Goal: Task Accomplishment & Management: Manage account settings

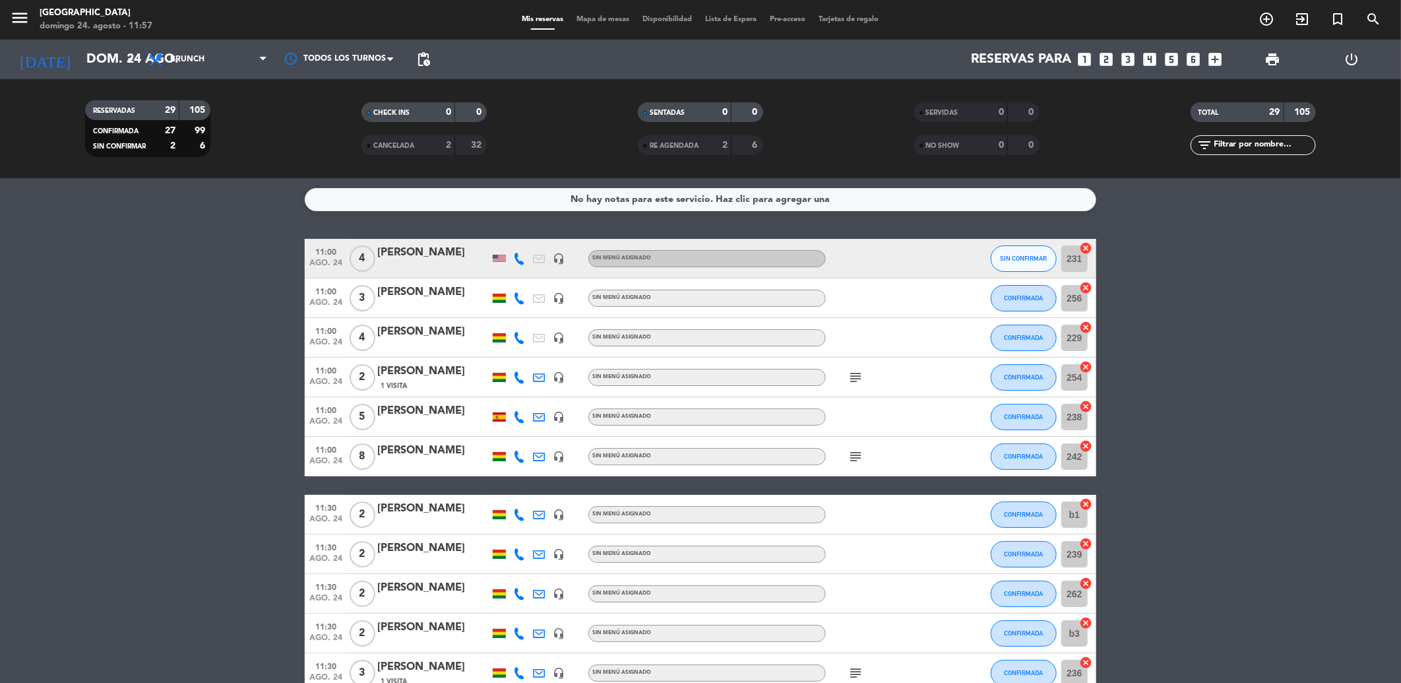
click at [858, 374] on icon "subject" at bounding box center [856, 377] width 16 height 16
click at [860, 454] on icon "subject" at bounding box center [856, 457] width 16 height 16
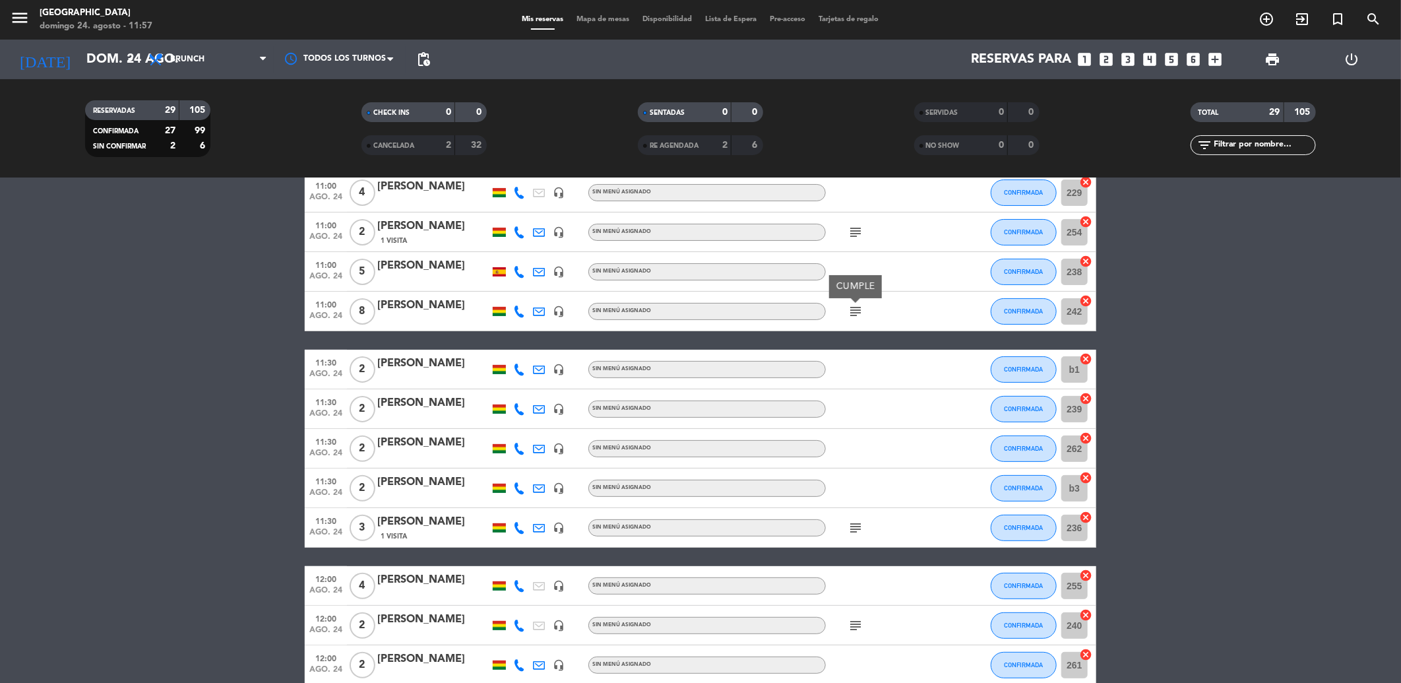
scroll to position [146, 0]
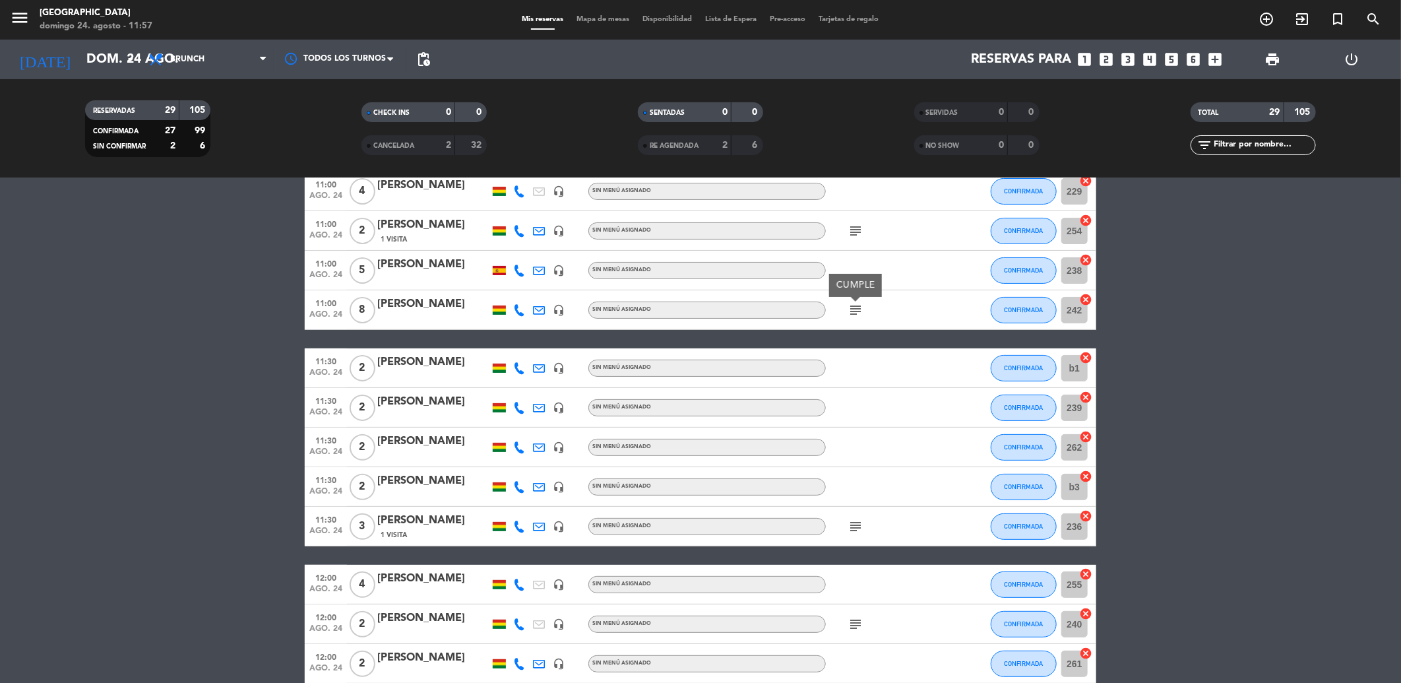
click at [858, 528] on icon "subject" at bounding box center [856, 527] width 16 height 16
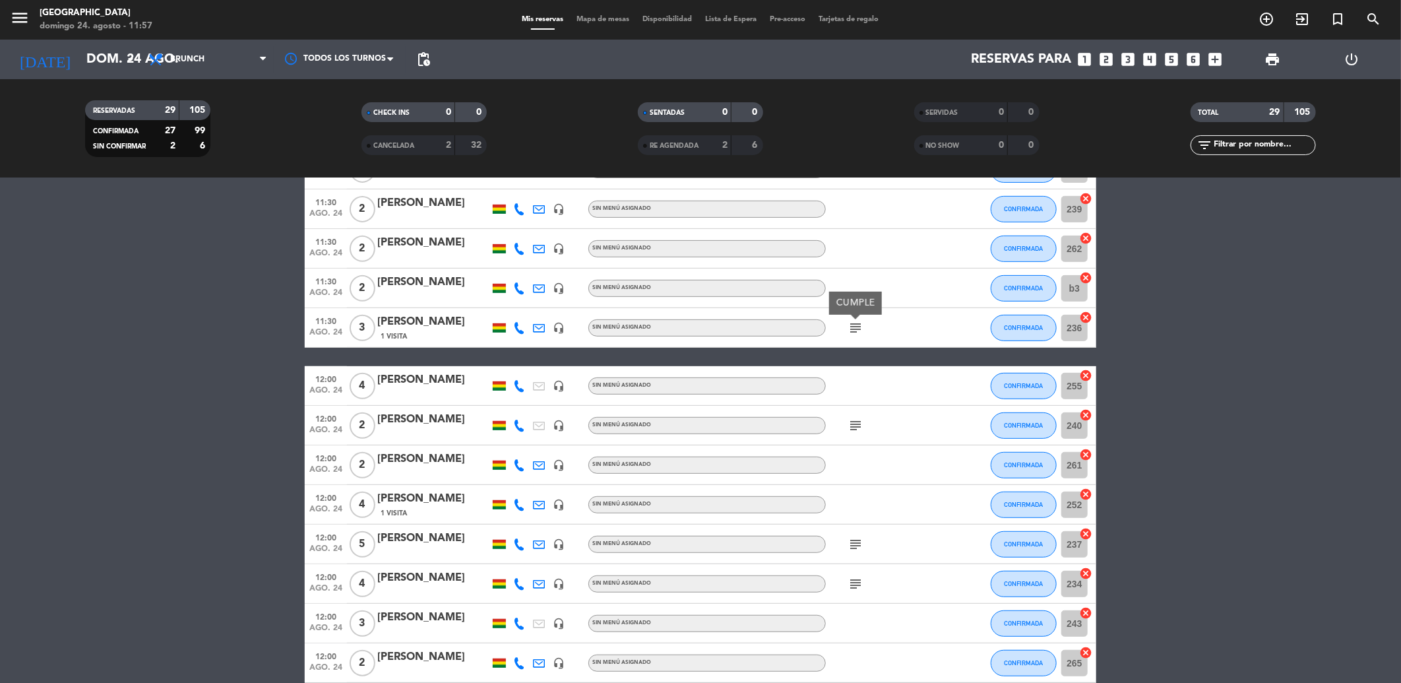
scroll to position [366, 0]
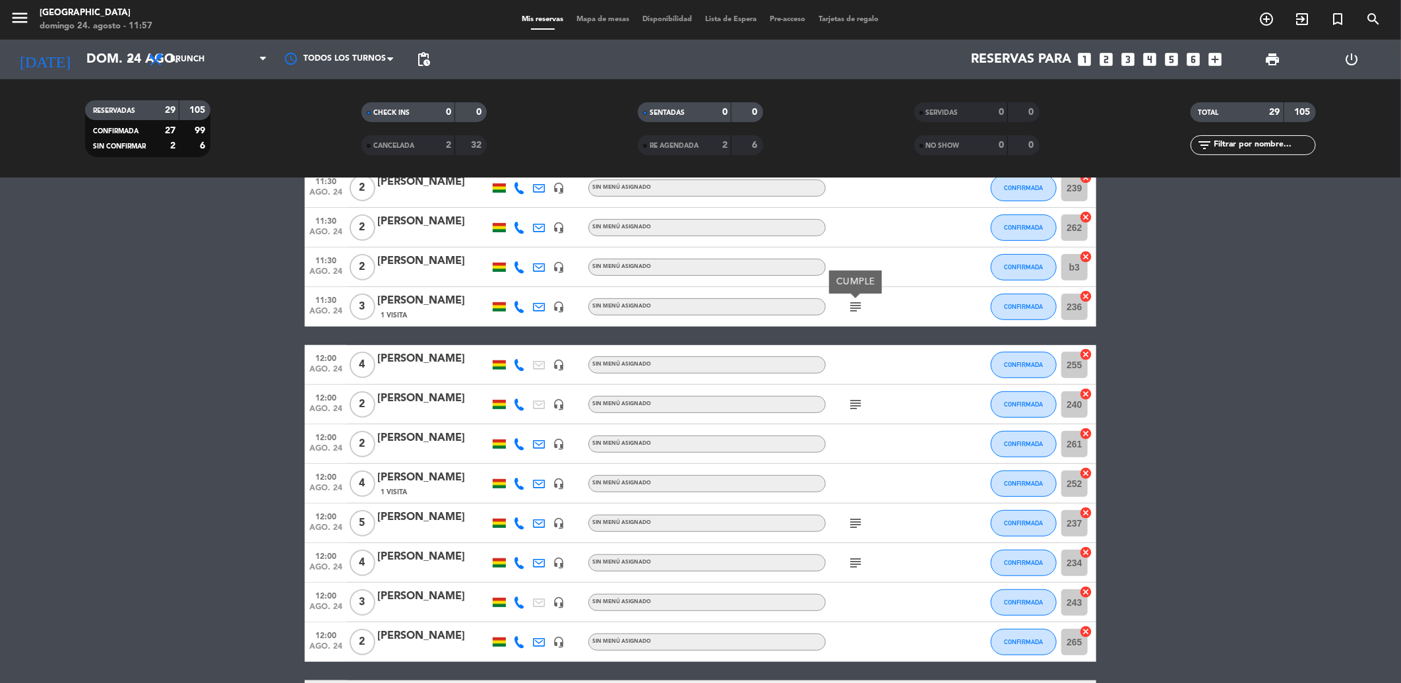
click at [856, 400] on icon "subject" at bounding box center [856, 404] width 16 height 16
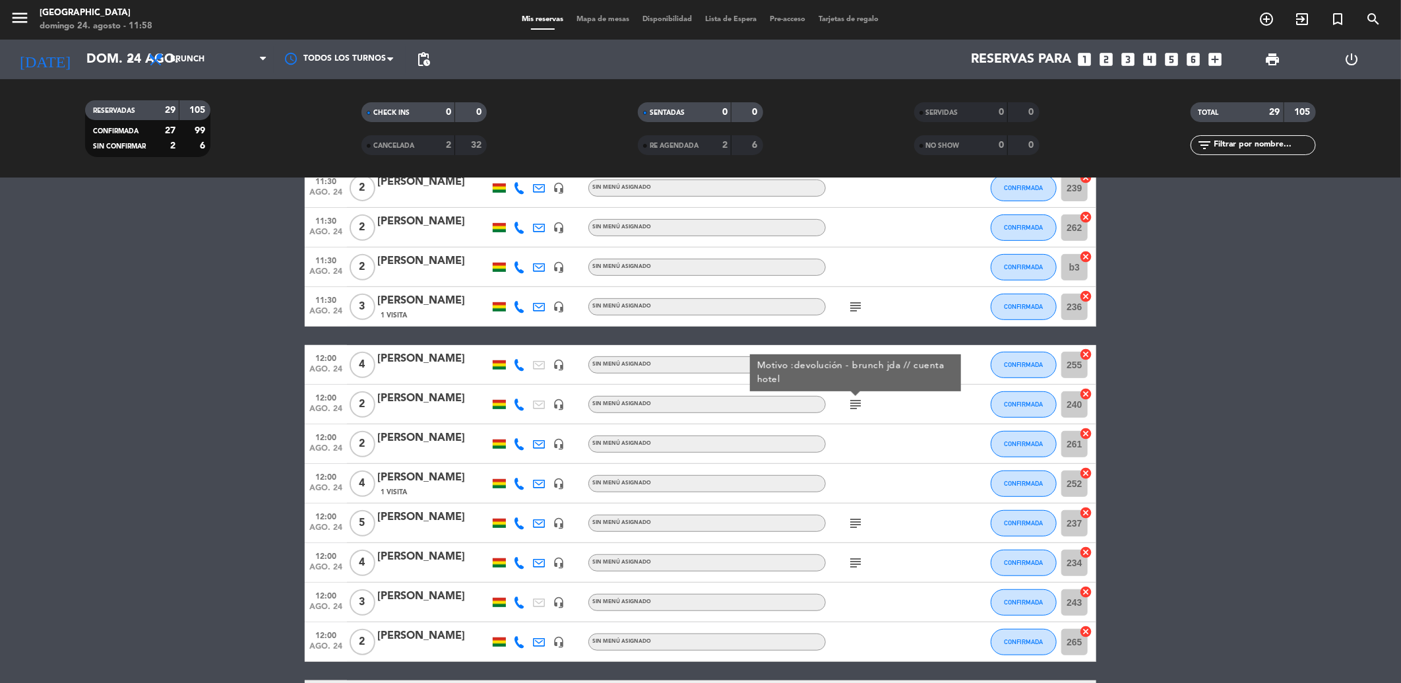
click at [860, 522] on icon "subject" at bounding box center [856, 523] width 16 height 16
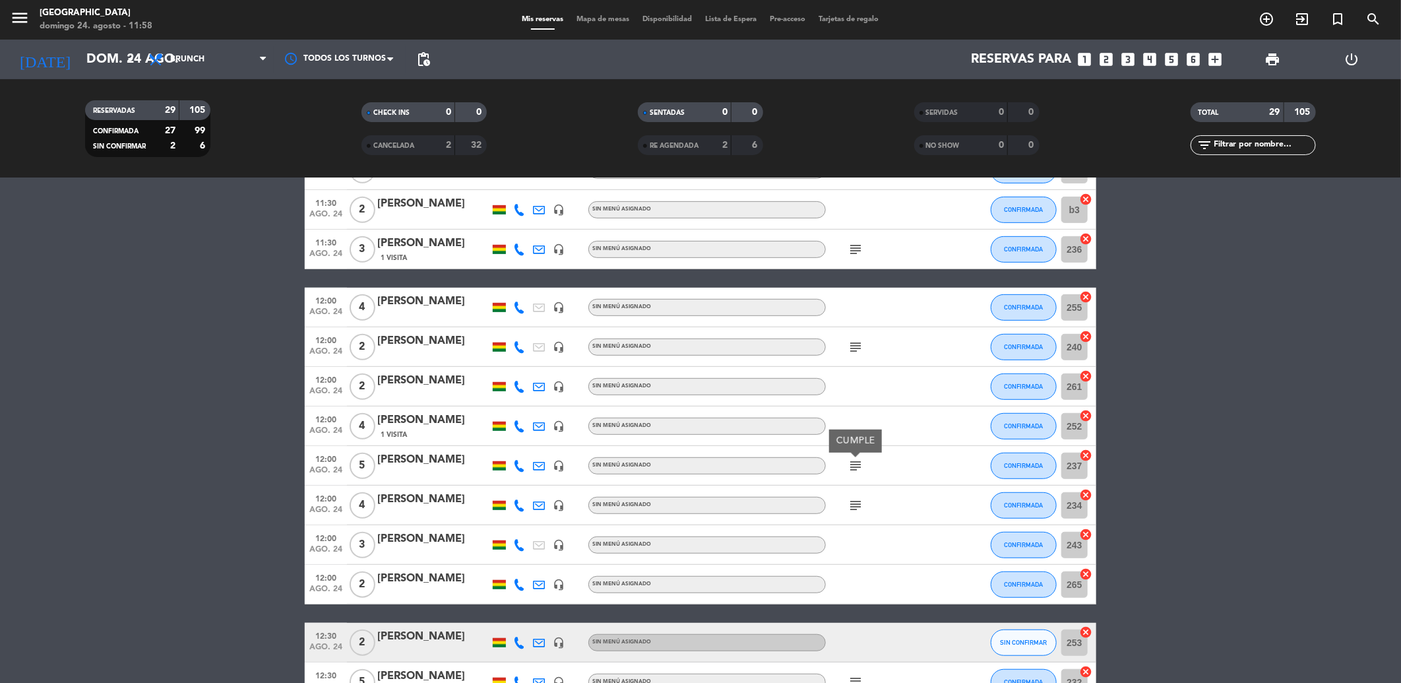
scroll to position [439, 0]
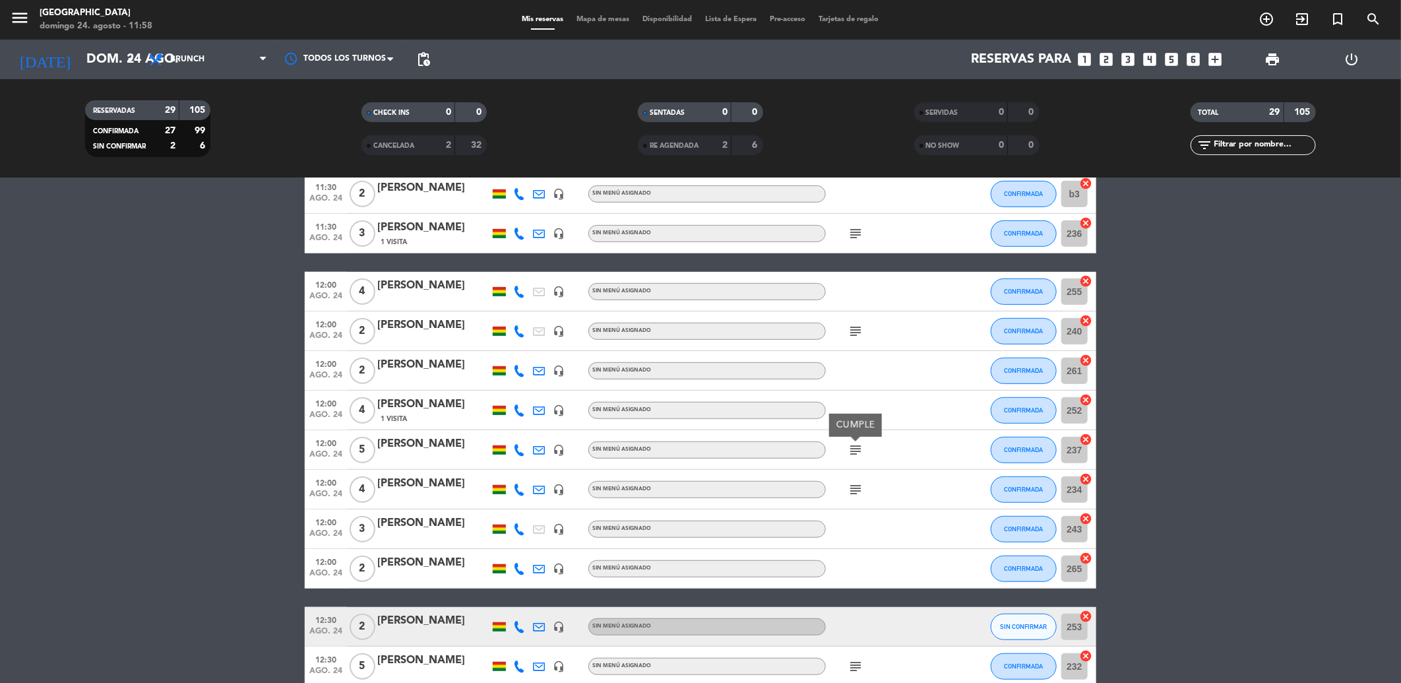
click at [858, 485] on icon "subject" at bounding box center [856, 490] width 16 height 16
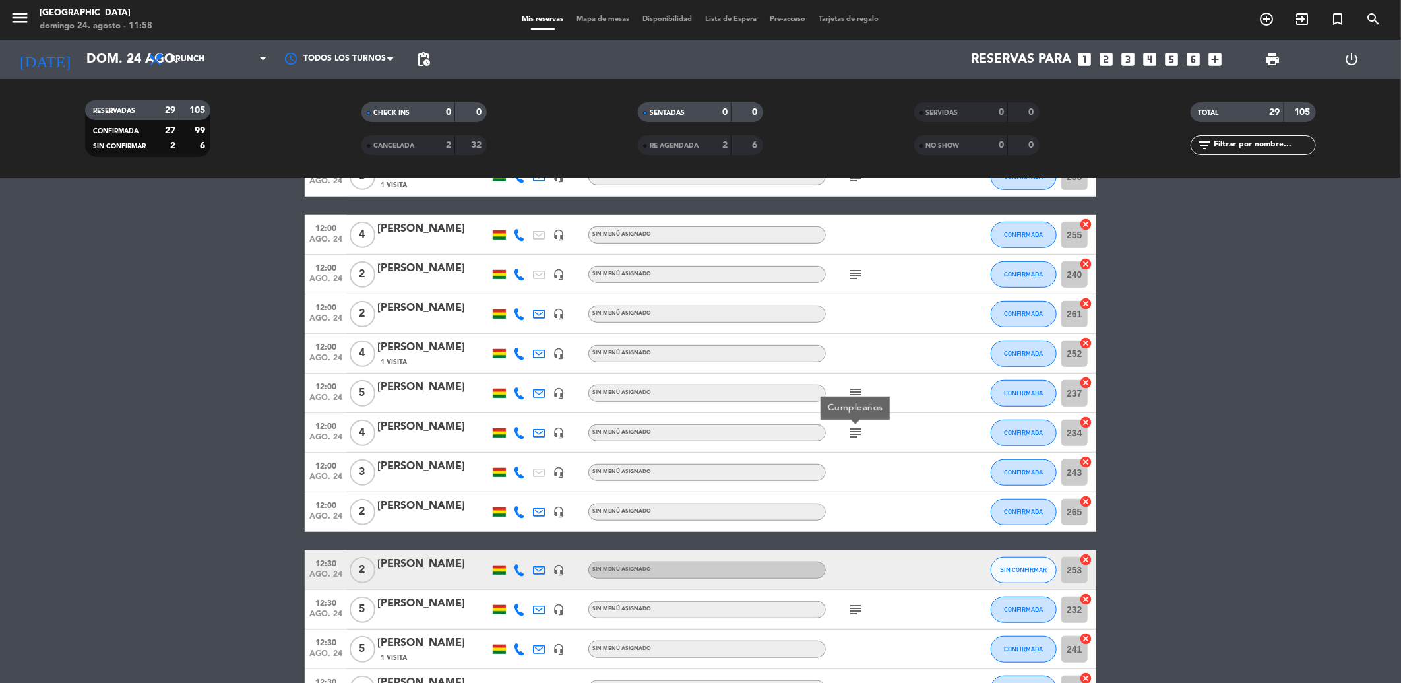
scroll to position [513, 0]
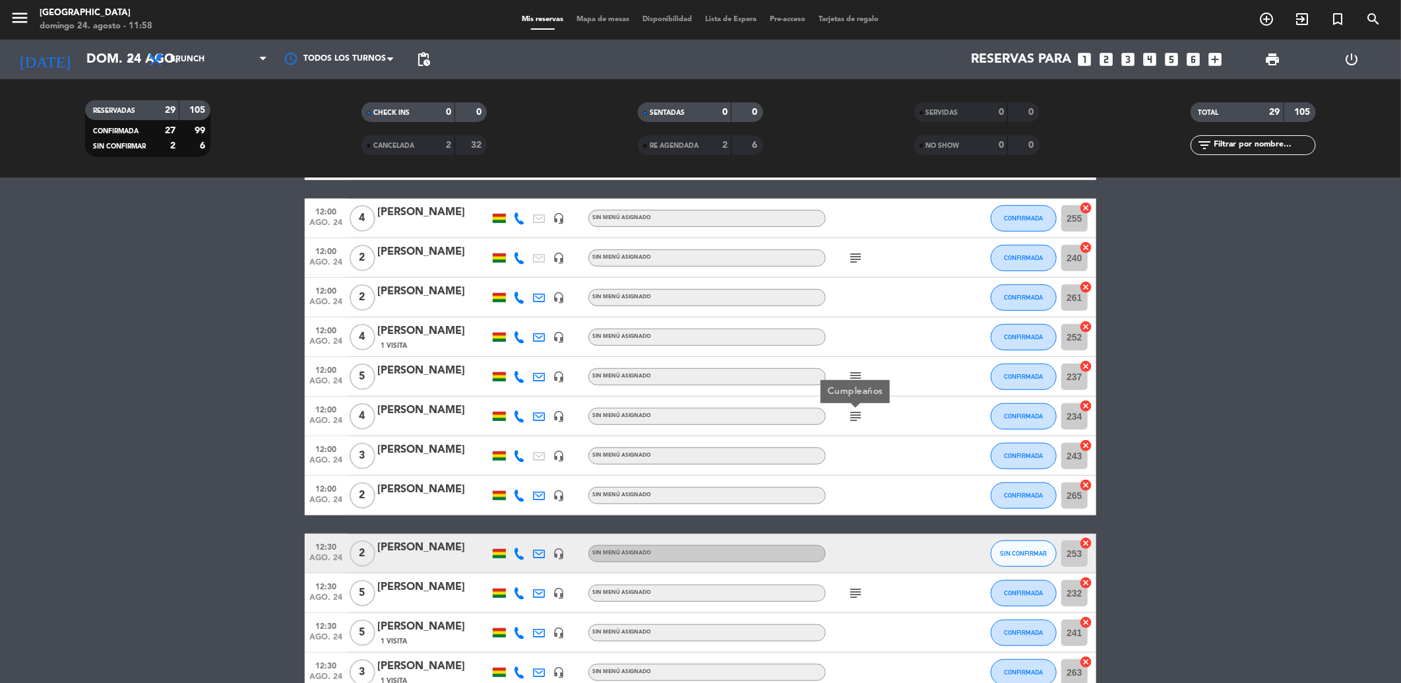
click at [854, 589] on icon "subject" at bounding box center [856, 593] width 16 height 16
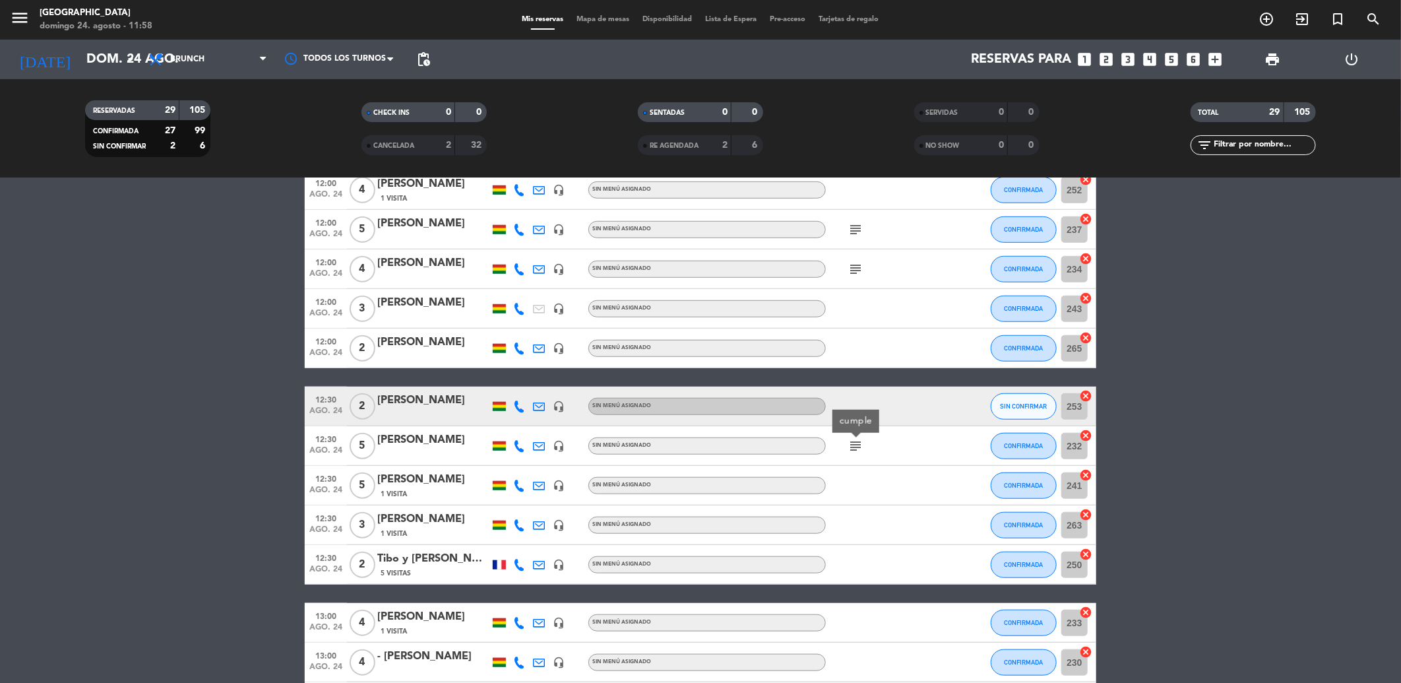
scroll to position [733, 0]
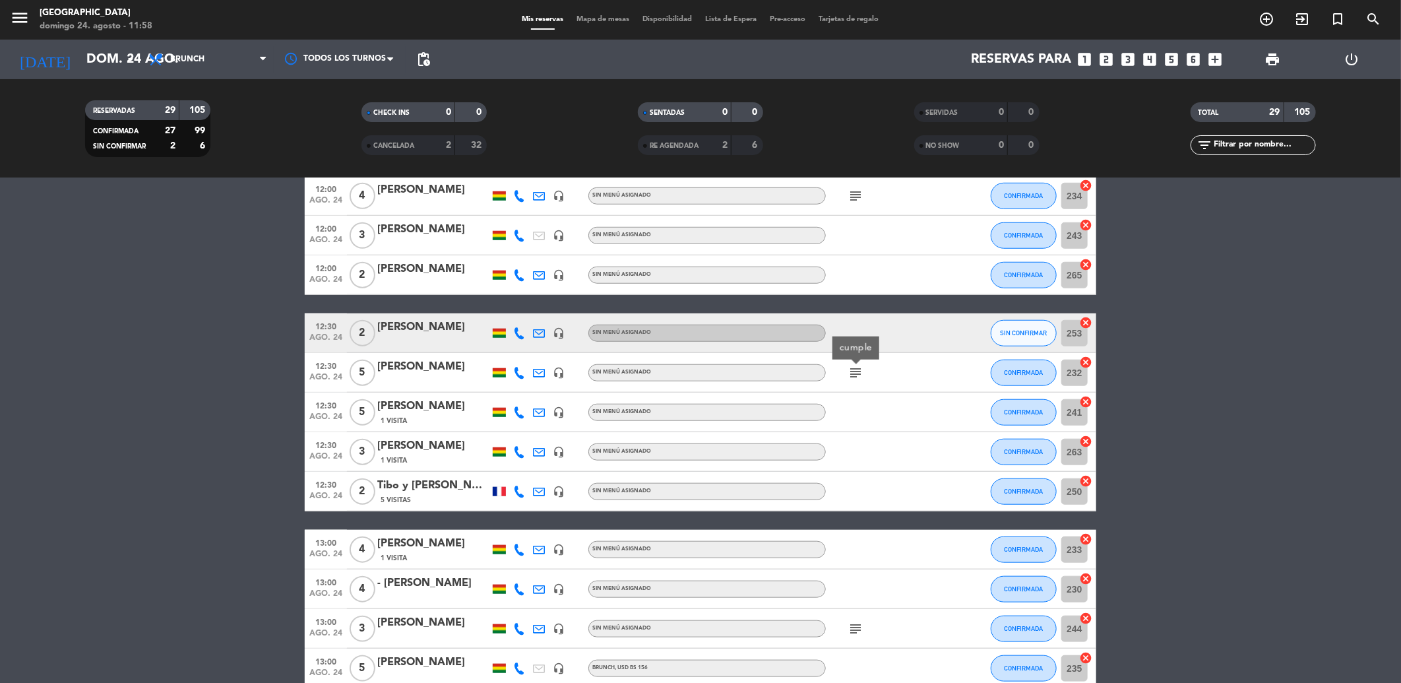
click at [860, 625] on icon "subject" at bounding box center [856, 629] width 16 height 16
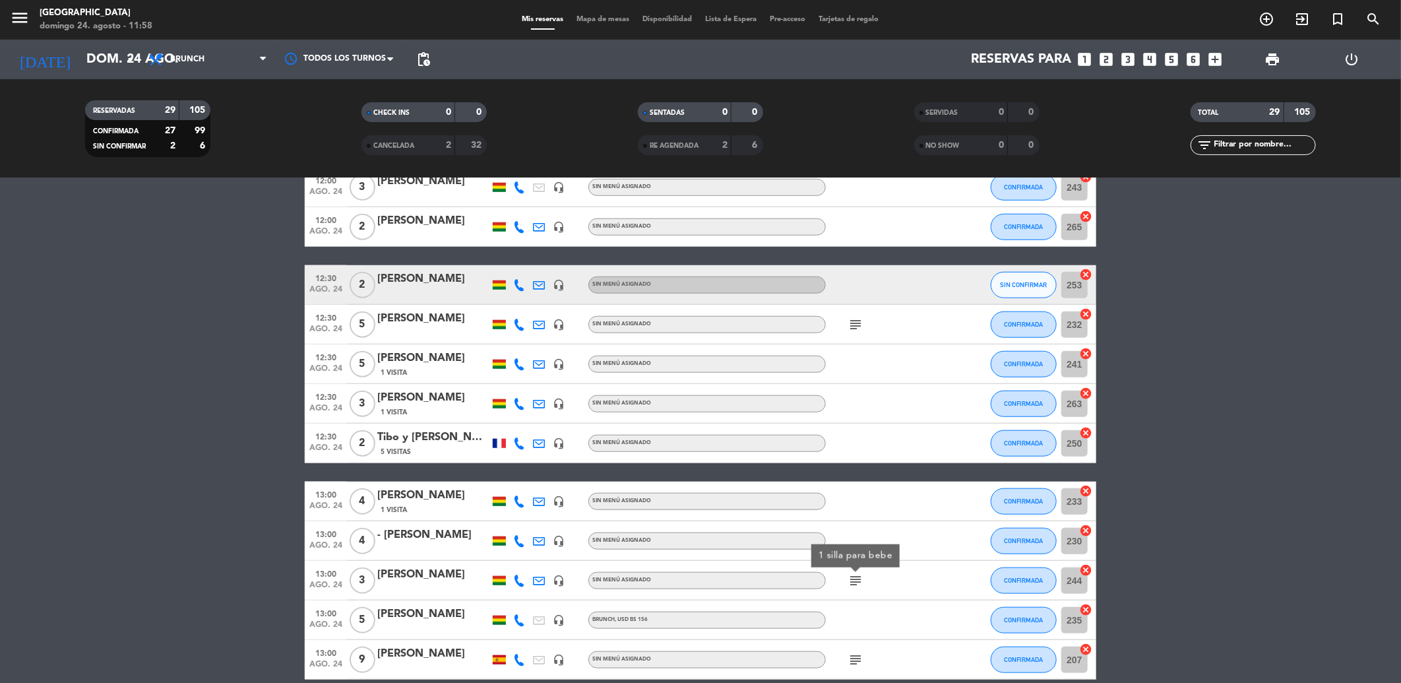
scroll to position [806, 0]
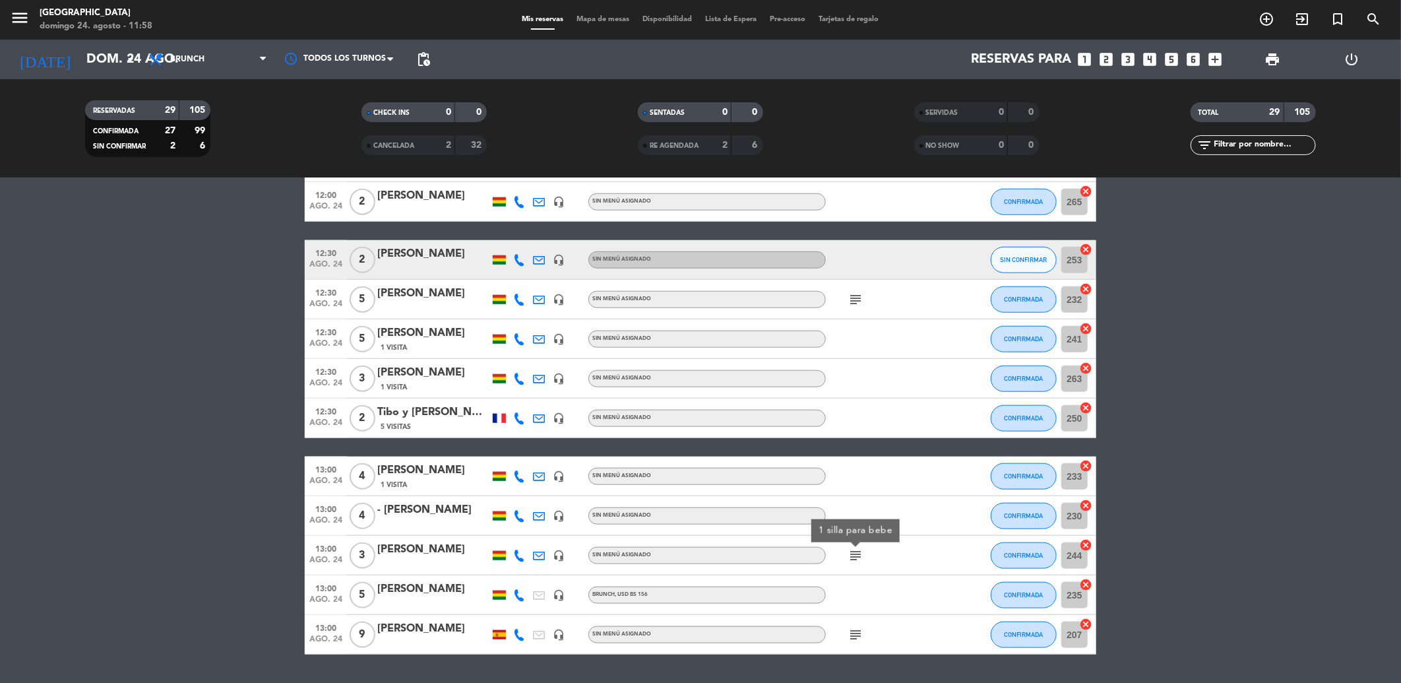
click at [856, 636] on icon "subject" at bounding box center [856, 635] width 16 height 16
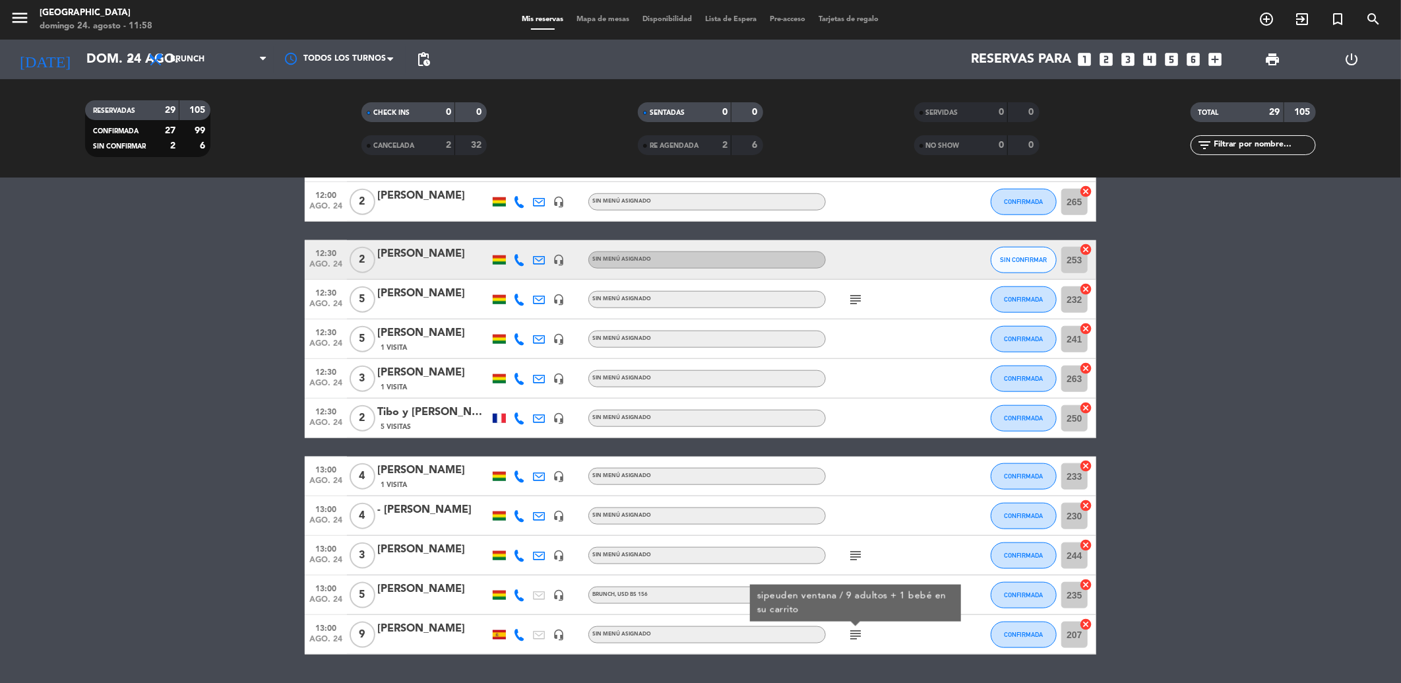
scroll to position [843, 0]
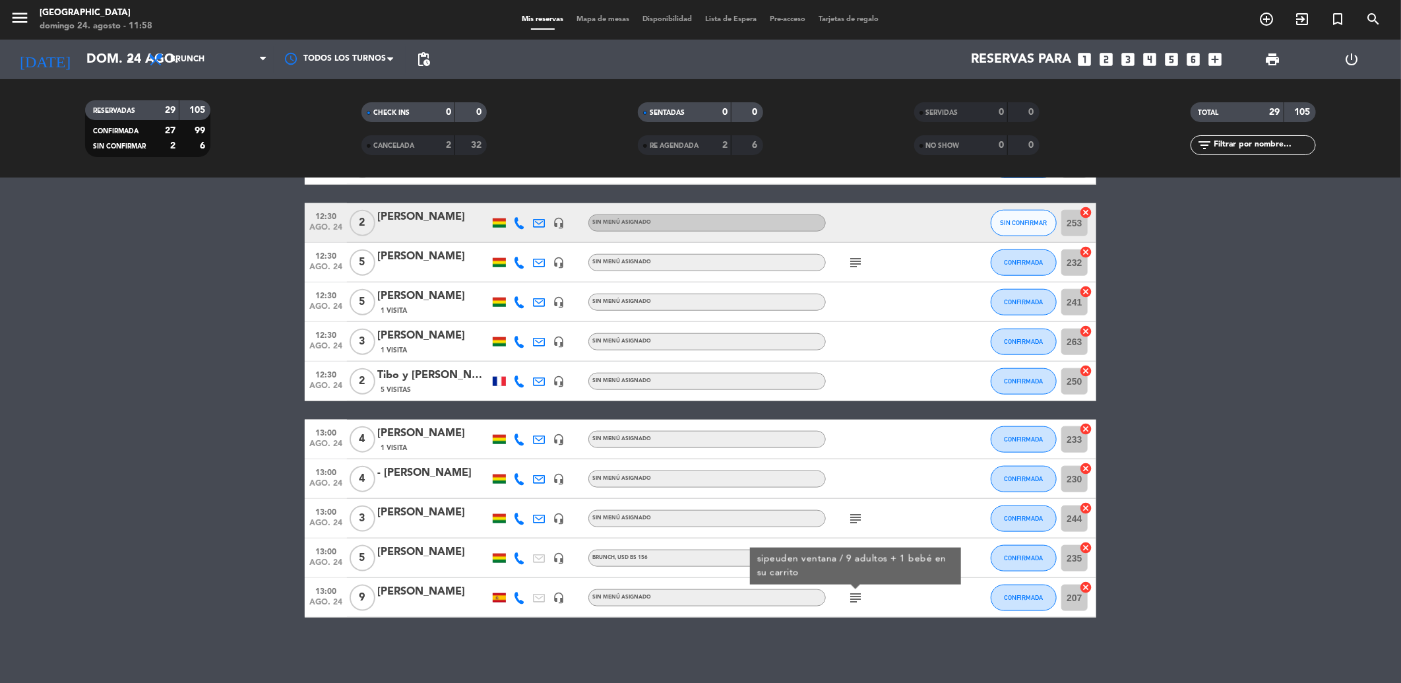
click at [859, 598] on icon "subject" at bounding box center [856, 598] width 16 height 16
click at [858, 513] on icon "subject" at bounding box center [856, 519] width 16 height 16
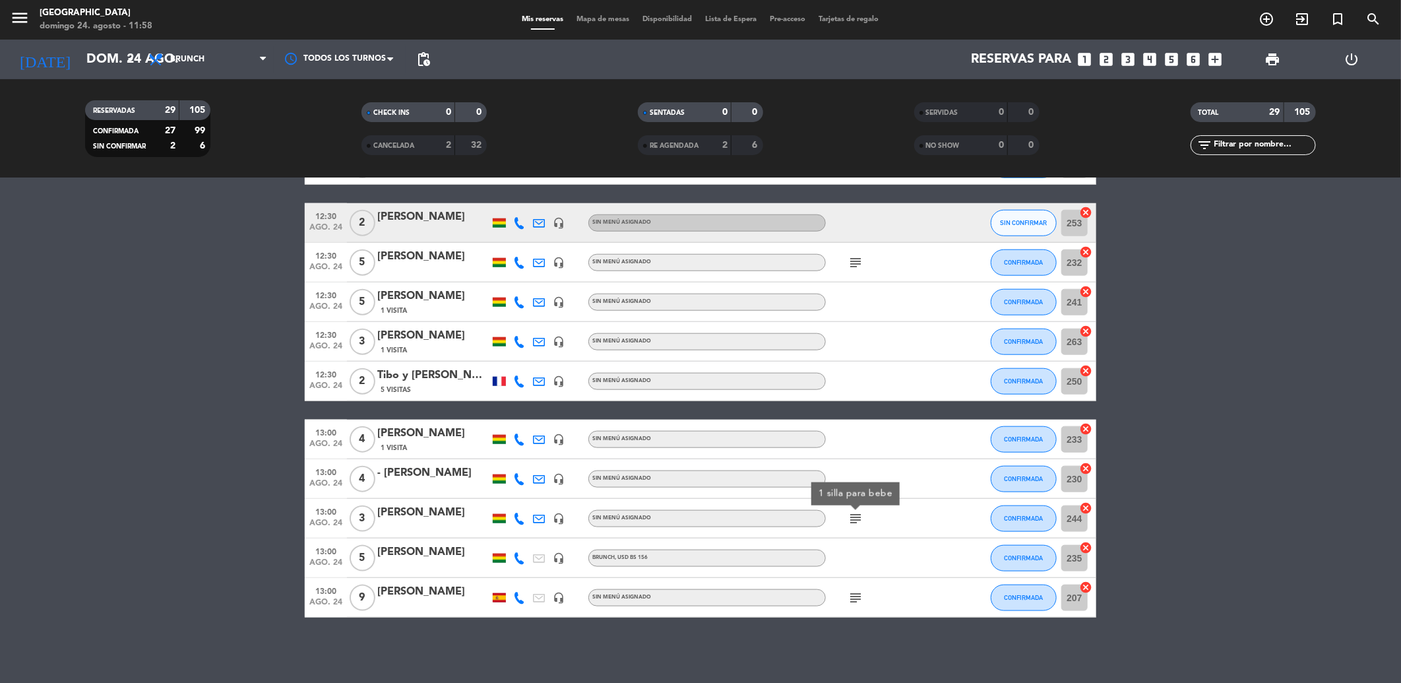
click at [858, 511] on icon "subject" at bounding box center [856, 519] width 16 height 16
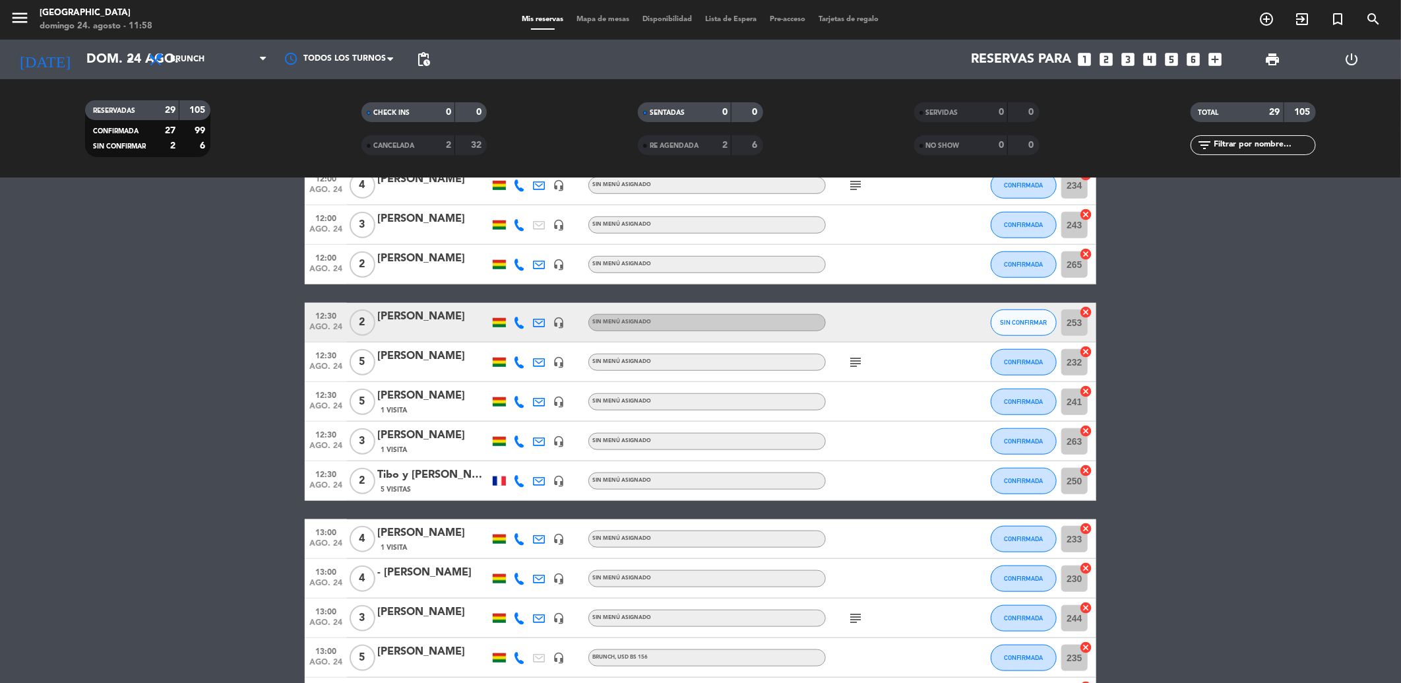
scroll to position [623, 0]
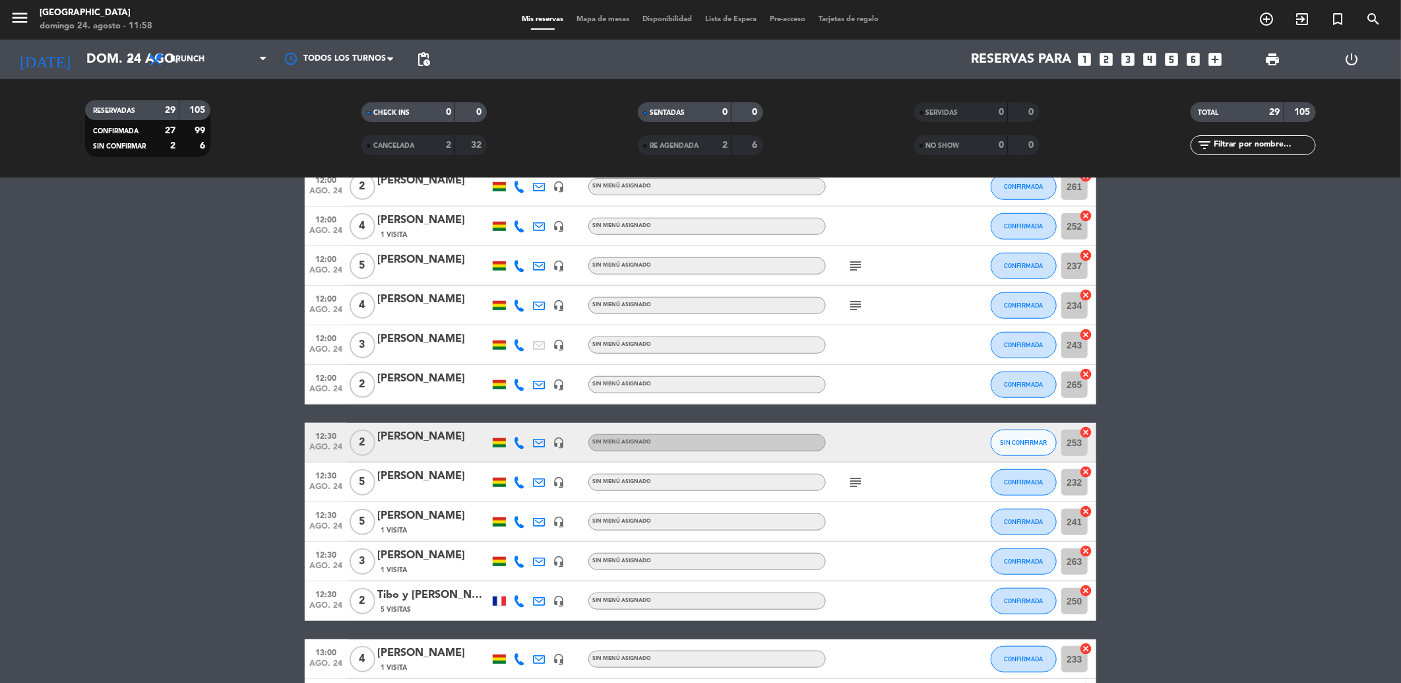
drag, startPoint x: 858, startPoint y: 472, endPoint x: 859, endPoint y: 486, distance: 13.9
click at [858, 474] on icon "subject" at bounding box center [856, 482] width 16 height 16
click at [853, 478] on icon "subject" at bounding box center [856, 482] width 16 height 16
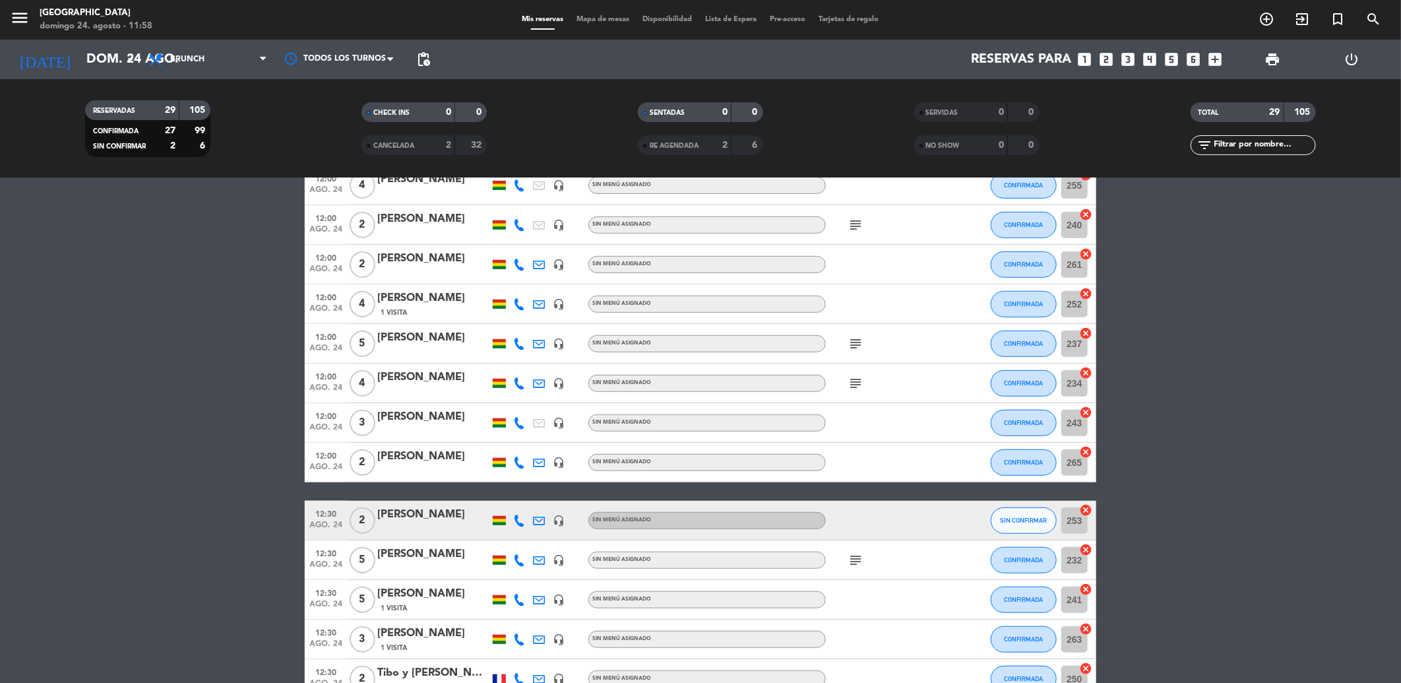
scroll to position [477, 0]
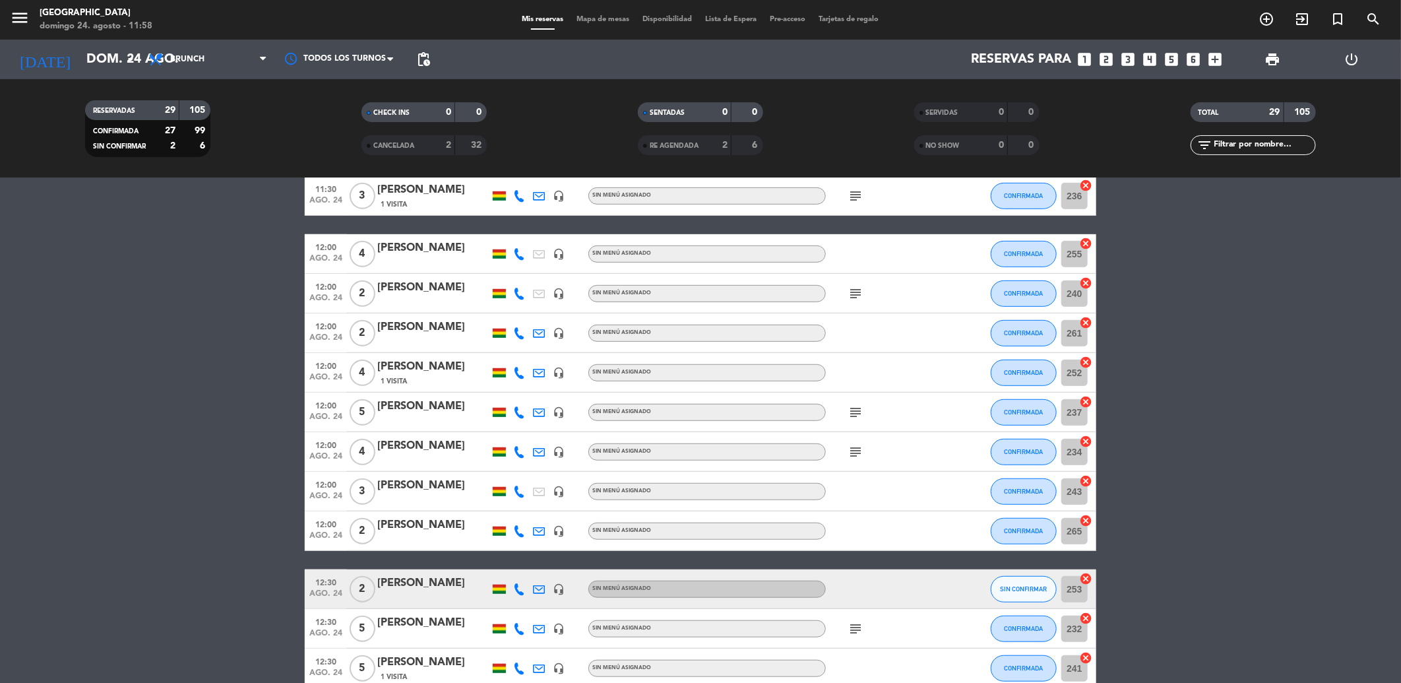
click at [854, 444] on icon "subject" at bounding box center [856, 452] width 16 height 16
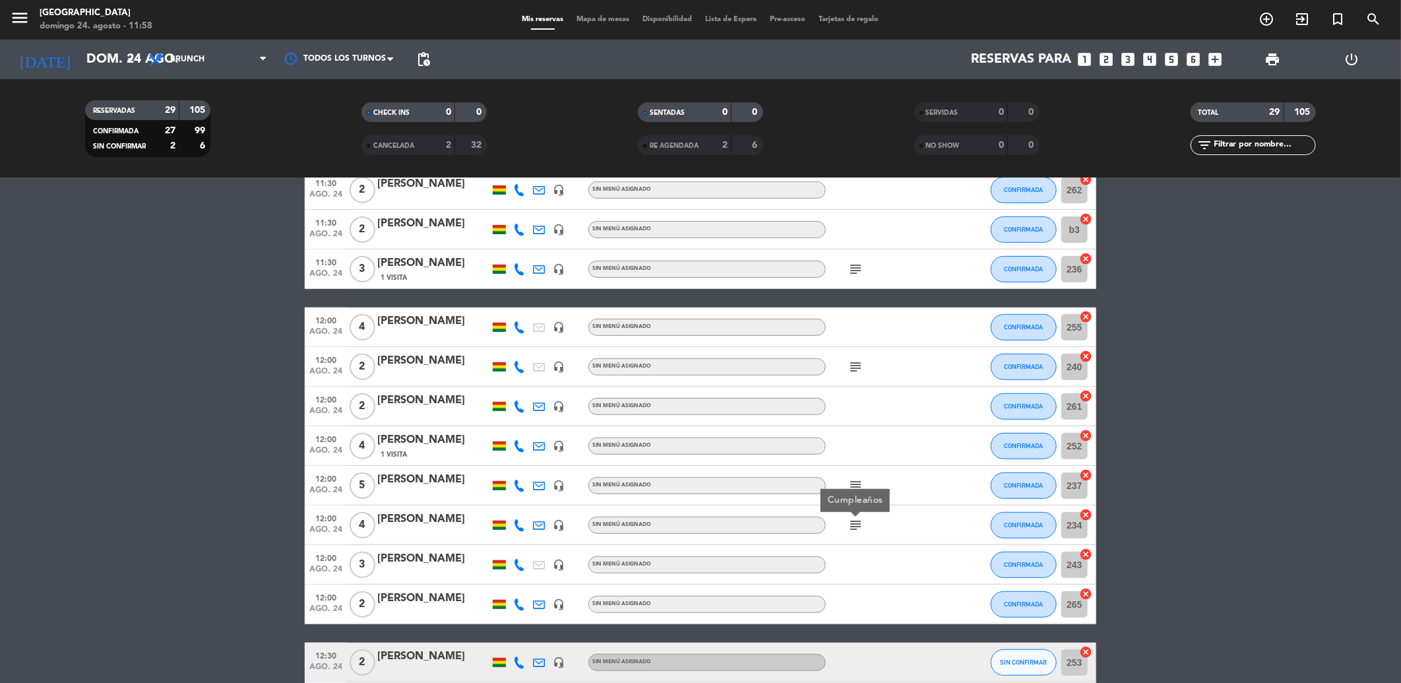
click at [885, 561] on div at bounding box center [885, 564] width 119 height 39
click at [858, 478] on icon "subject" at bounding box center [856, 486] width 16 height 16
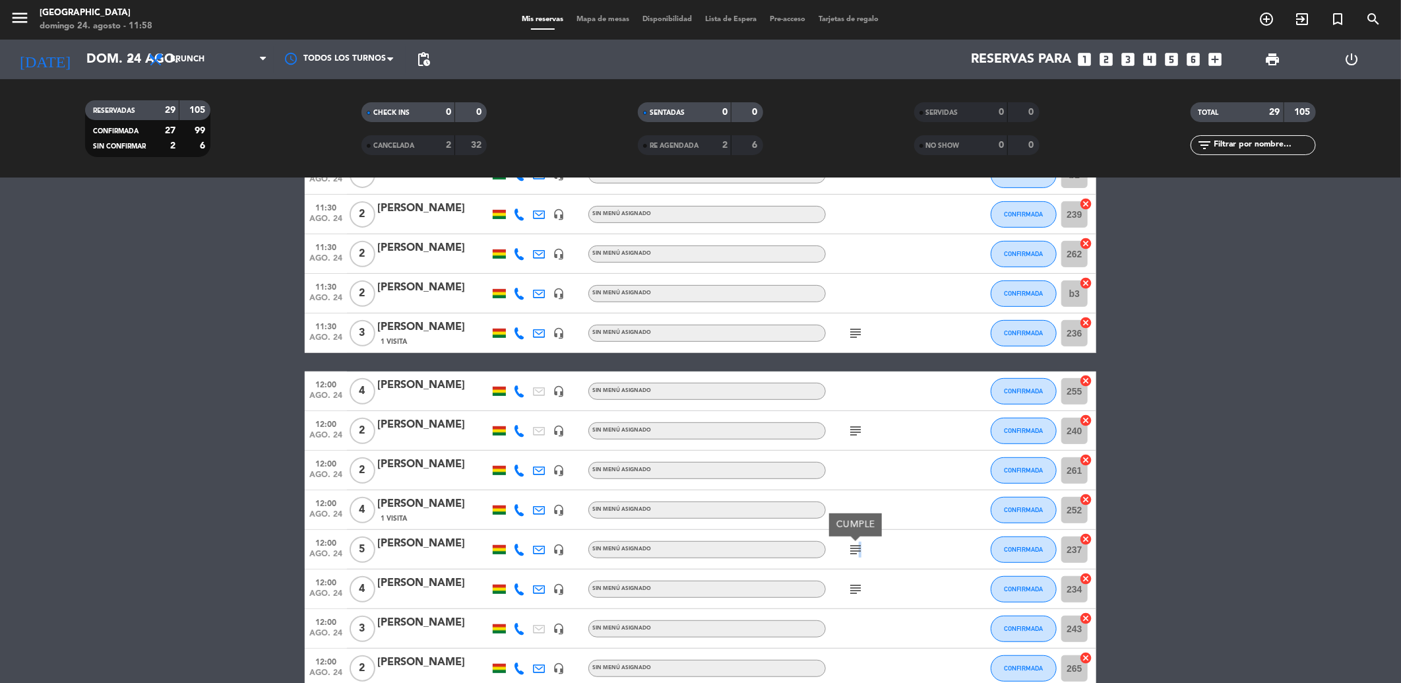
scroll to position [257, 0]
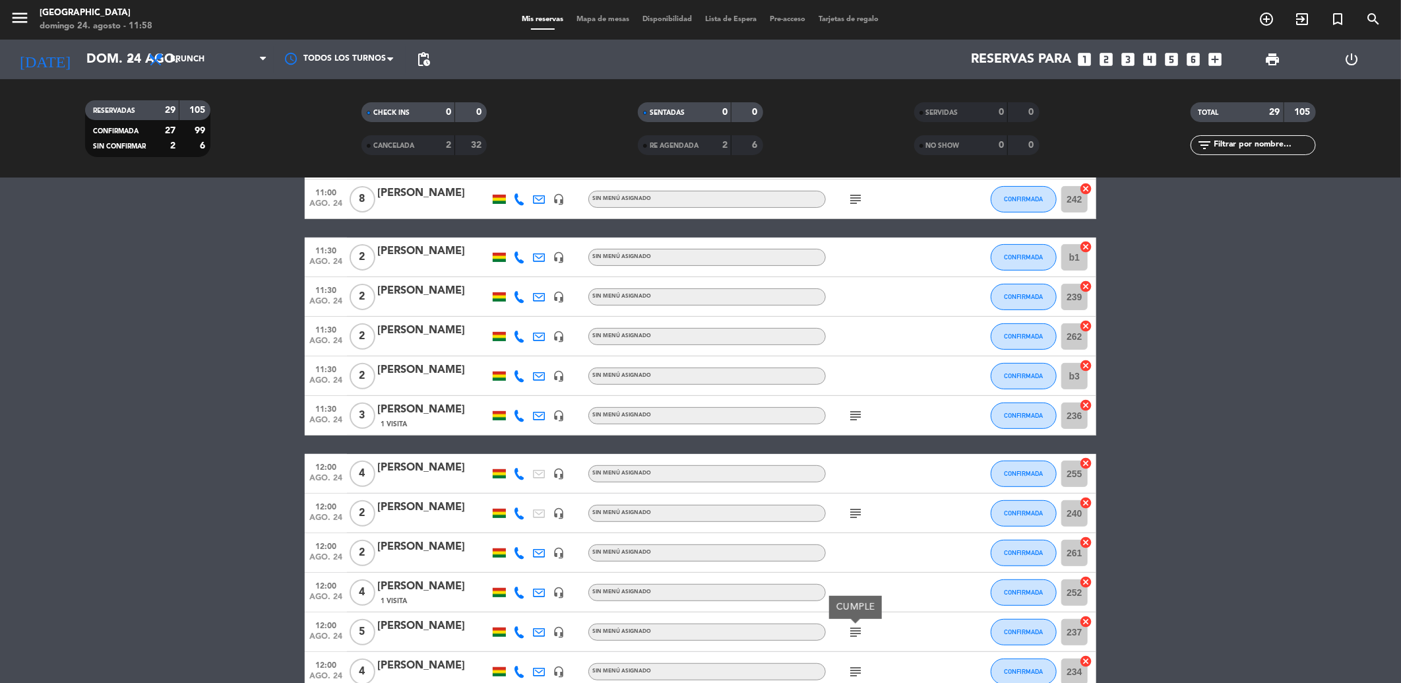
click at [861, 509] on icon "subject" at bounding box center [856, 513] width 16 height 16
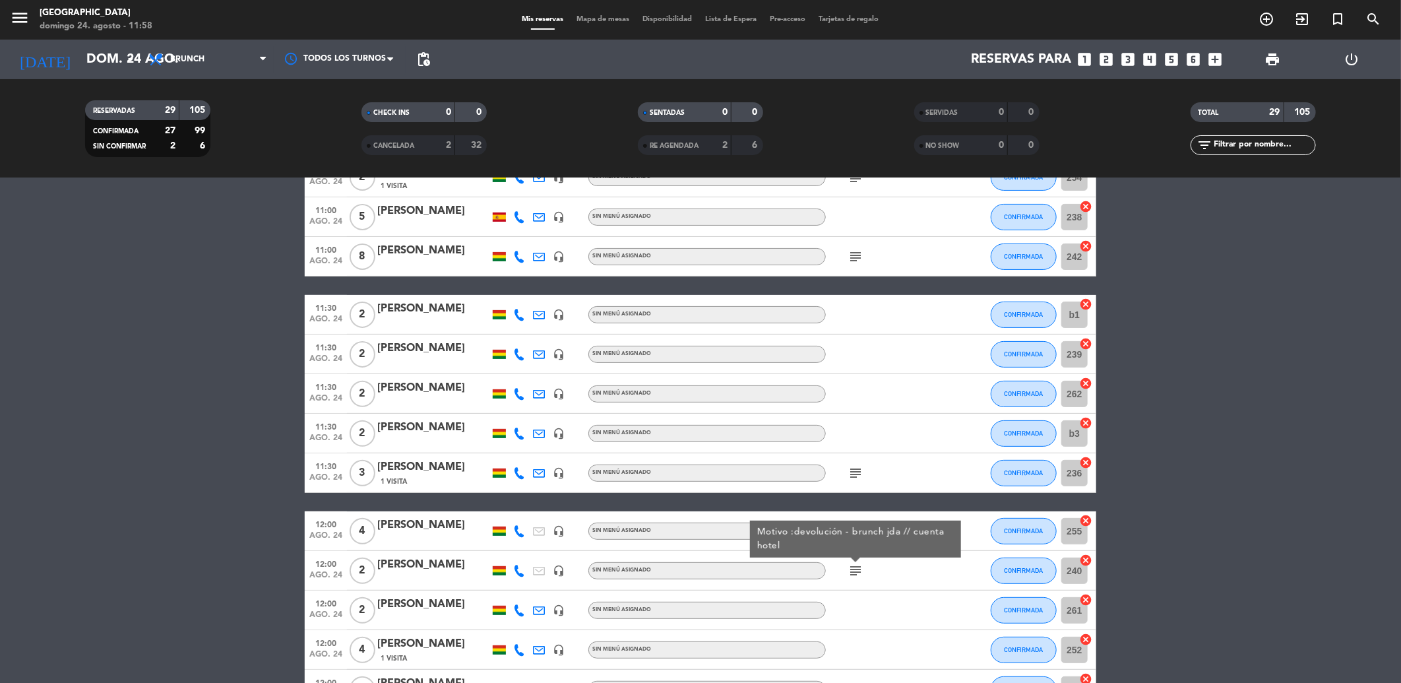
scroll to position [183, 0]
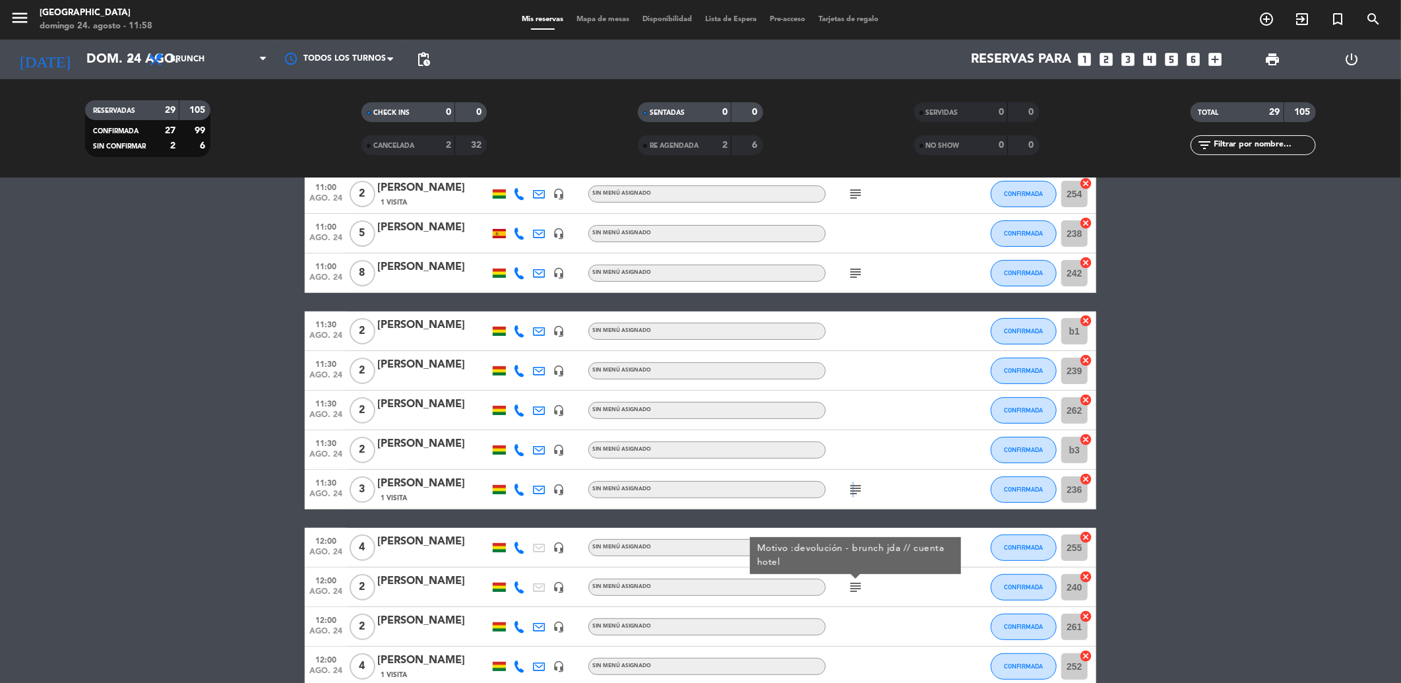
click at [852, 484] on icon "subject" at bounding box center [856, 490] width 16 height 16
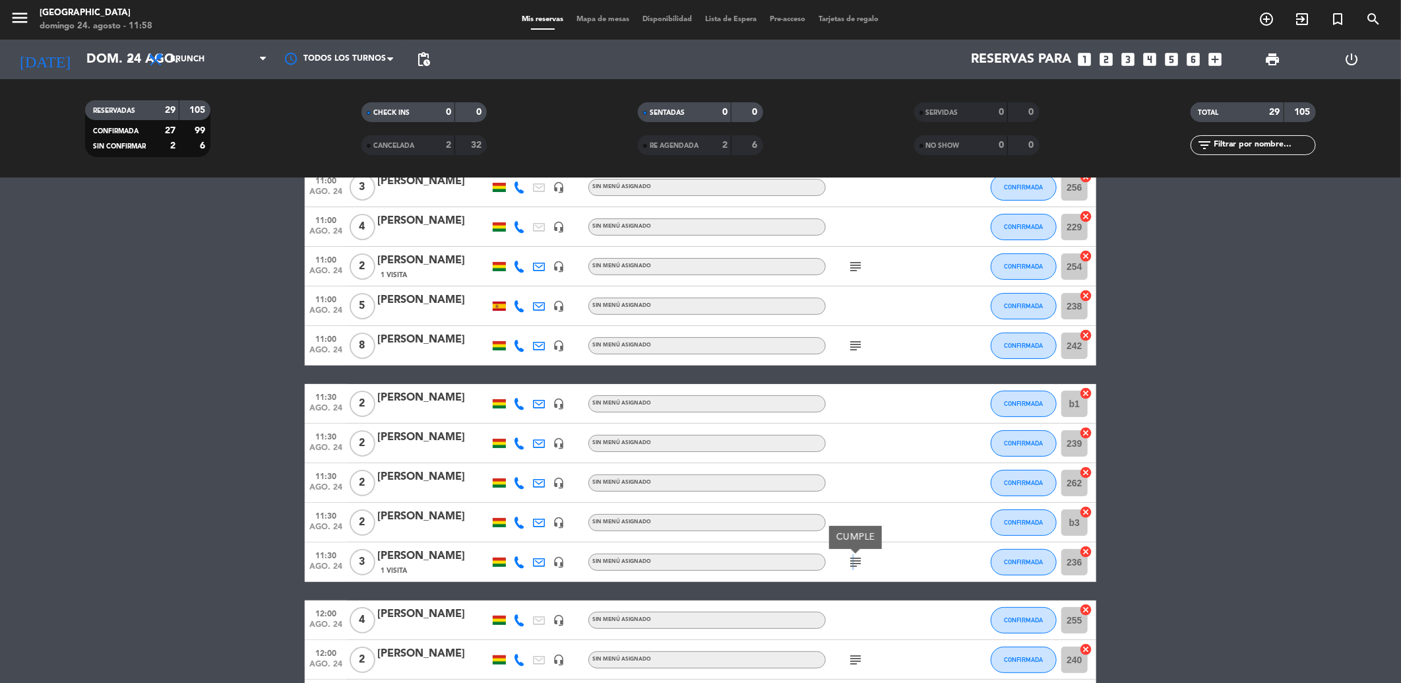
scroll to position [37, 0]
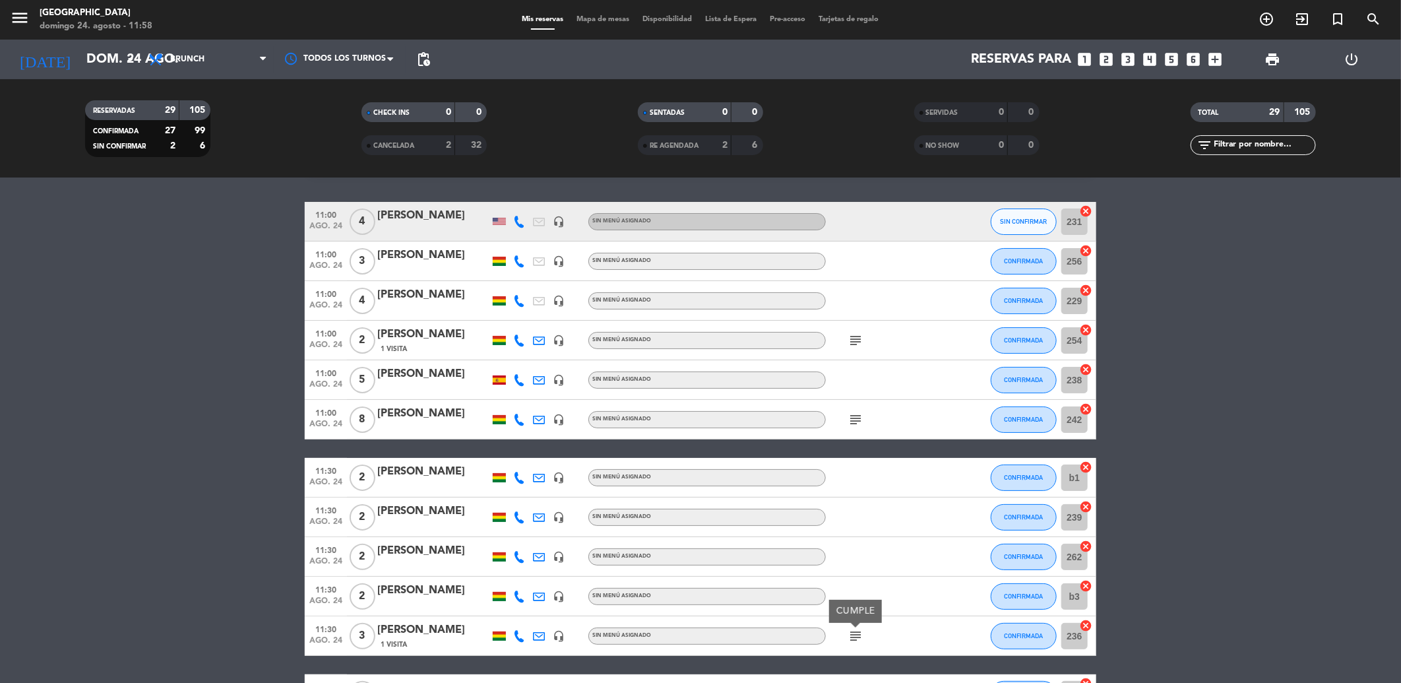
click at [856, 422] on icon "subject" at bounding box center [856, 420] width 16 height 16
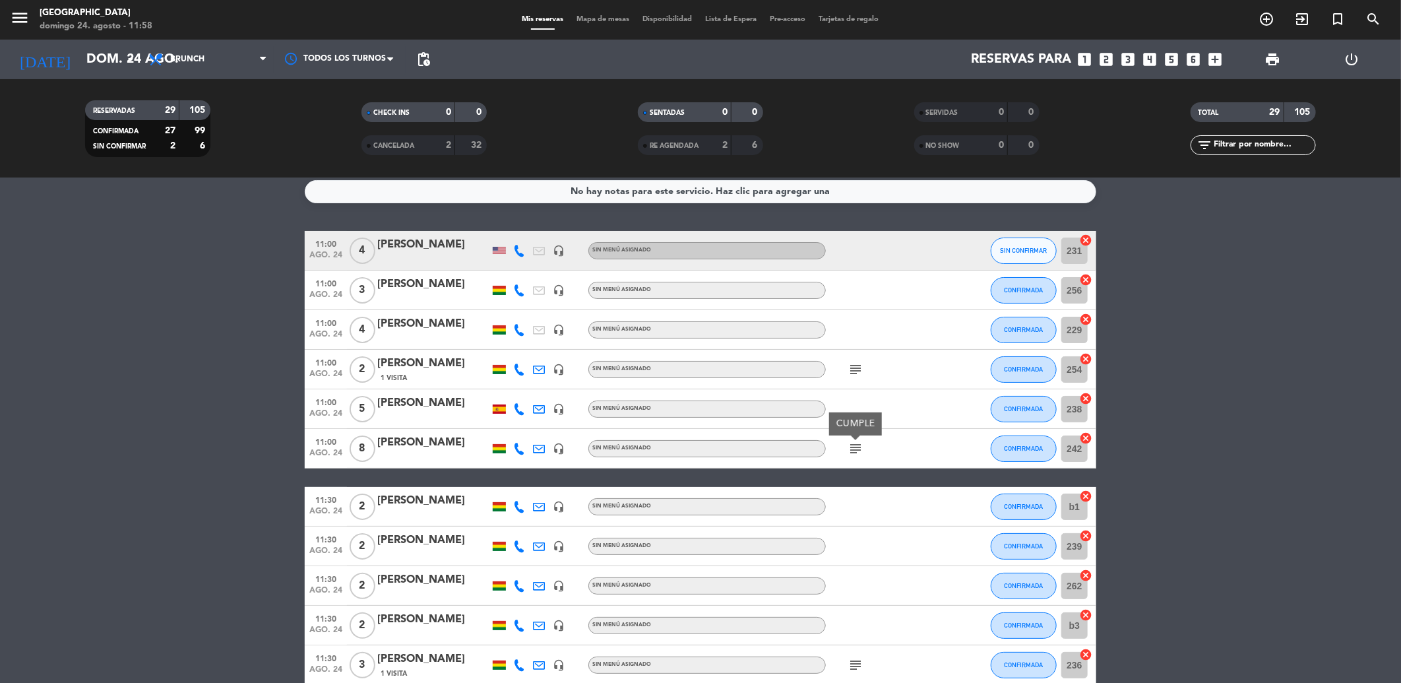
scroll to position [0, 0]
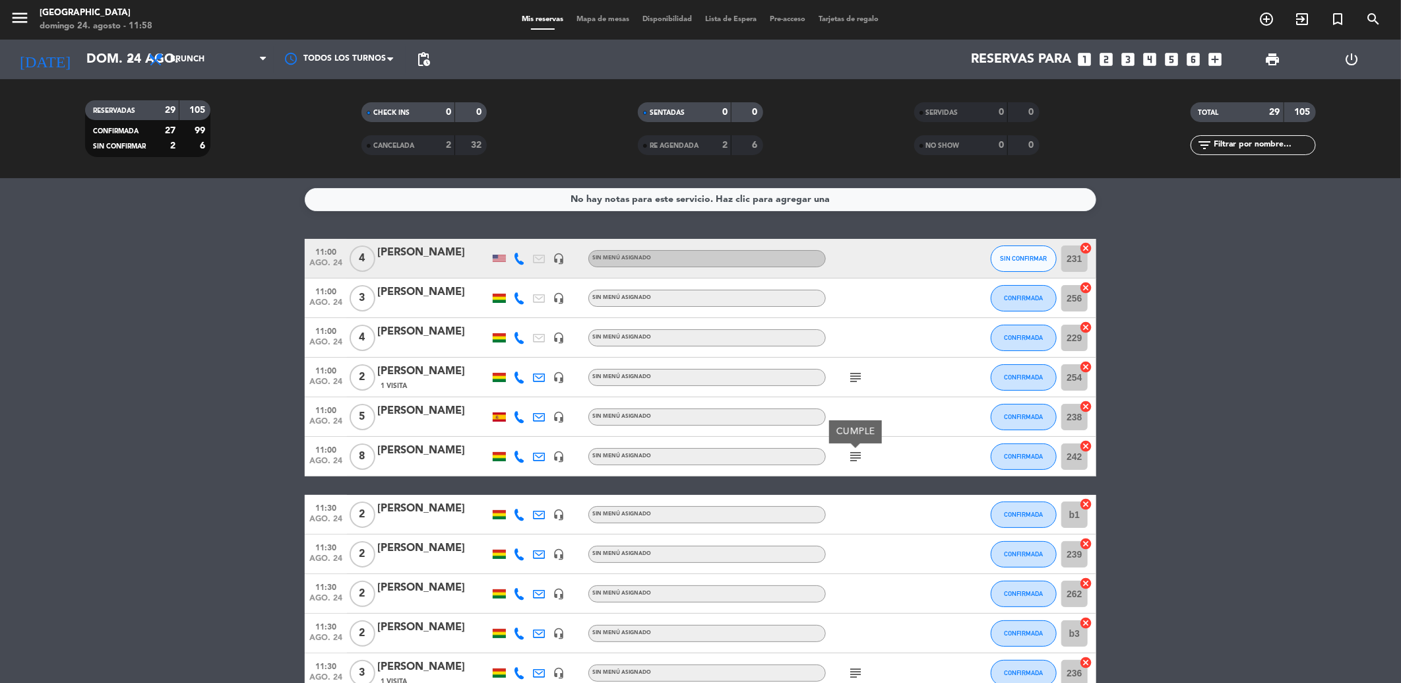
click at [855, 377] on icon "subject" at bounding box center [856, 377] width 16 height 16
drag, startPoint x: 1318, startPoint y: 277, endPoint x: 1298, endPoint y: 288, distance: 23.0
